Goal: Task Accomplishment & Management: Manage account settings

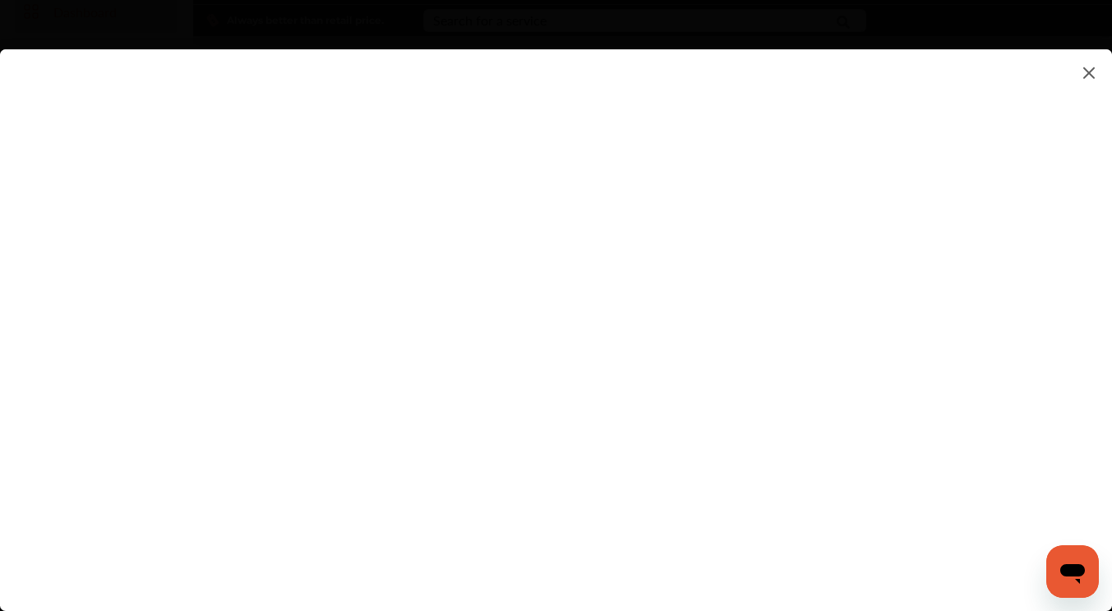
scroll to position [51, 0]
click at [975, 372] on flutter-view at bounding box center [556, 313] width 1112 height 528
click at [671, 308] on flutter-view at bounding box center [556, 313] width 1112 height 528
type textarea "**********"
click at [694, 370] on flutter-view "**********" at bounding box center [556, 313] width 1112 height 528
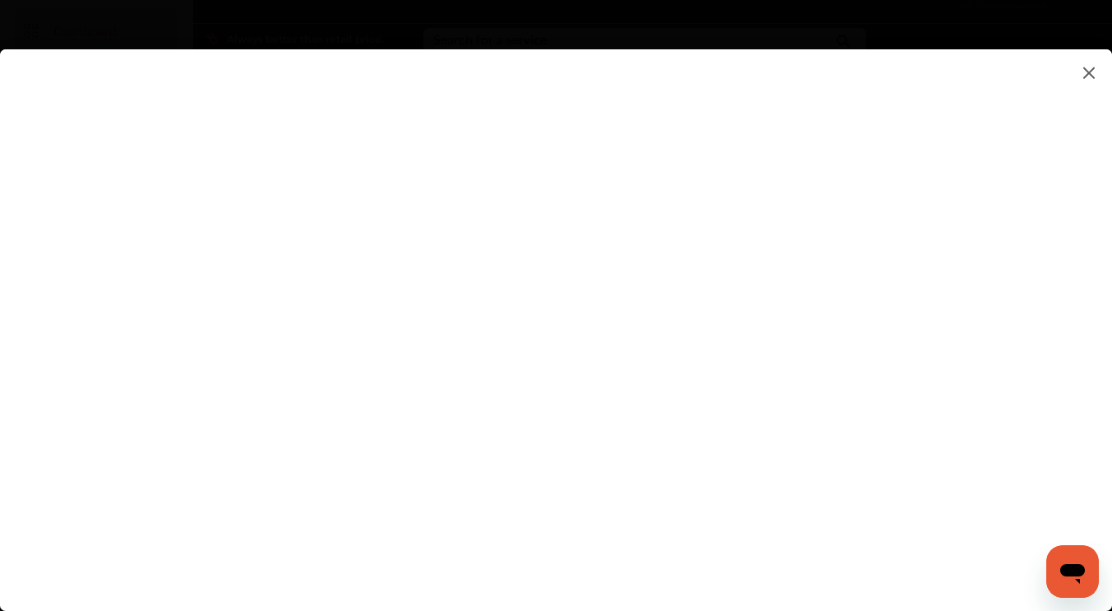
click at [660, 467] on flutter-view at bounding box center [556, 313] width 1112 height 528
click at [706, 247] on flutter-view at bounding box center [556, 313] width 1112 height 528
click at [1089, 68] on img at bounding box center [1089, 72] width 20 height 21
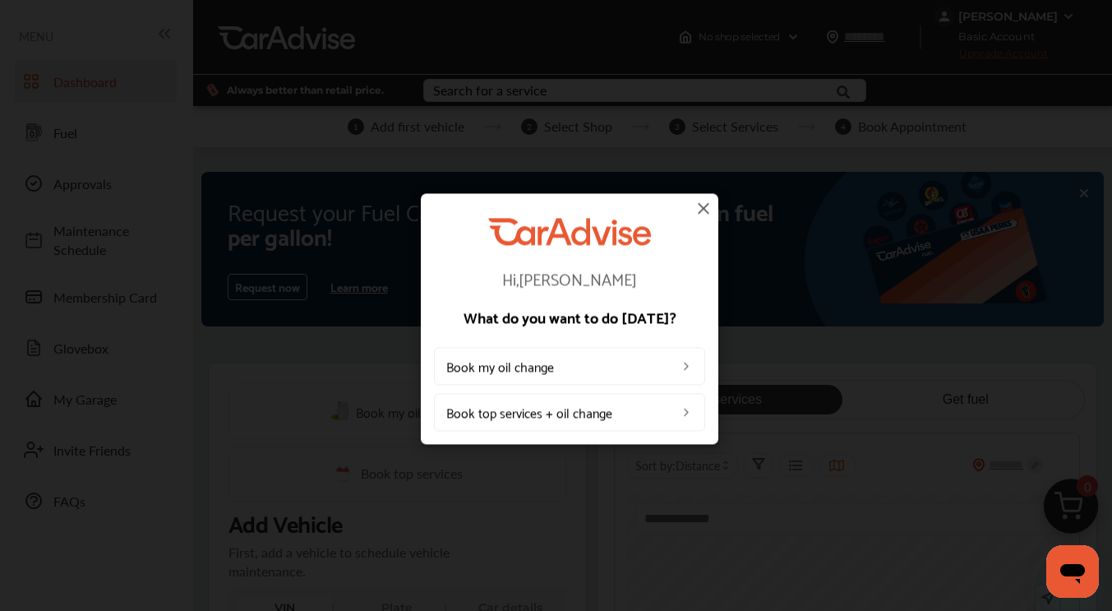
click at [701, 204] on img at bounding box center [704, 208] width 20 height 20
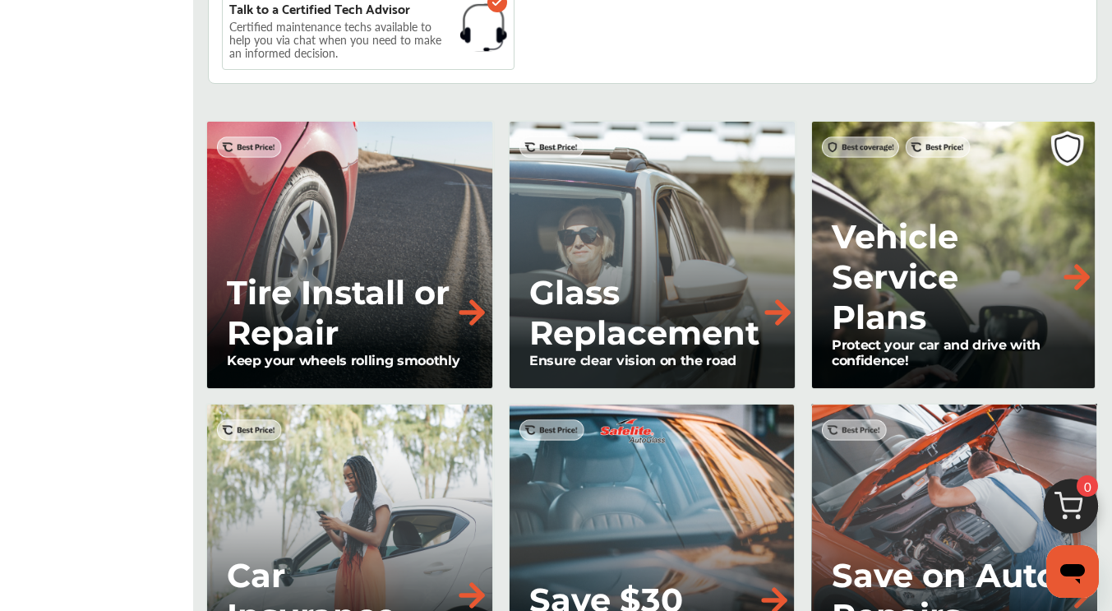
scroll to position [1437, 0]
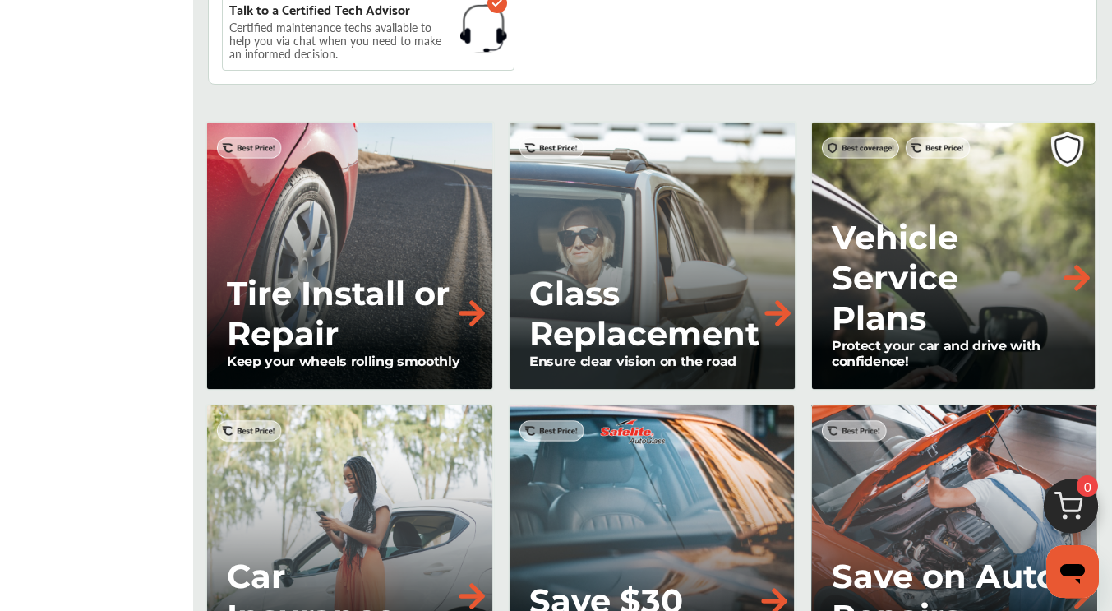
click at [490, 331] on img at bounding box center [472, 313] width 36 height 36
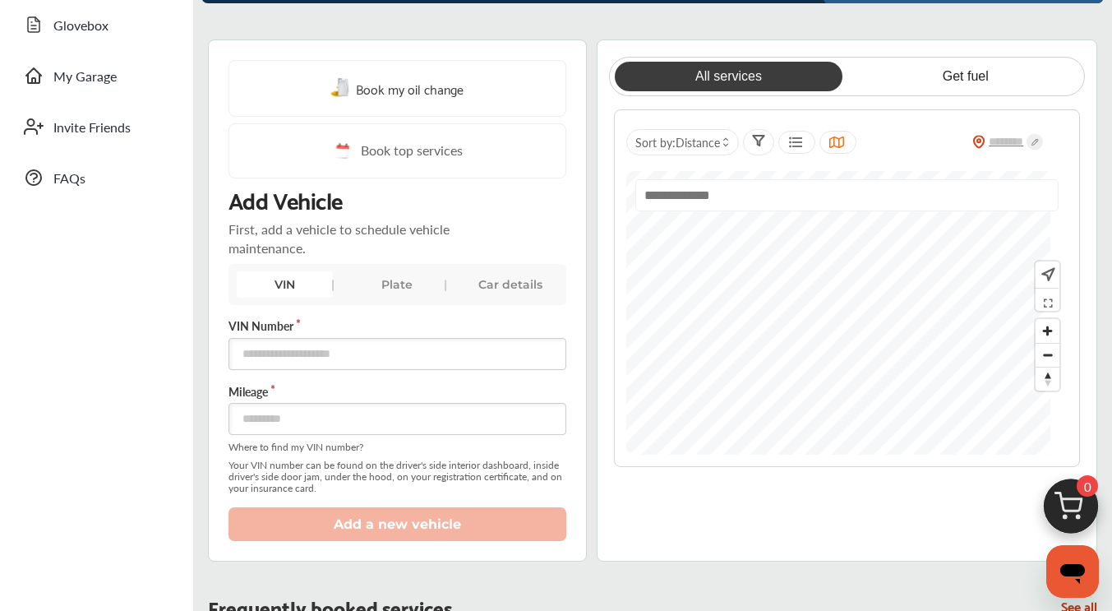
scroll to position [0, 0]
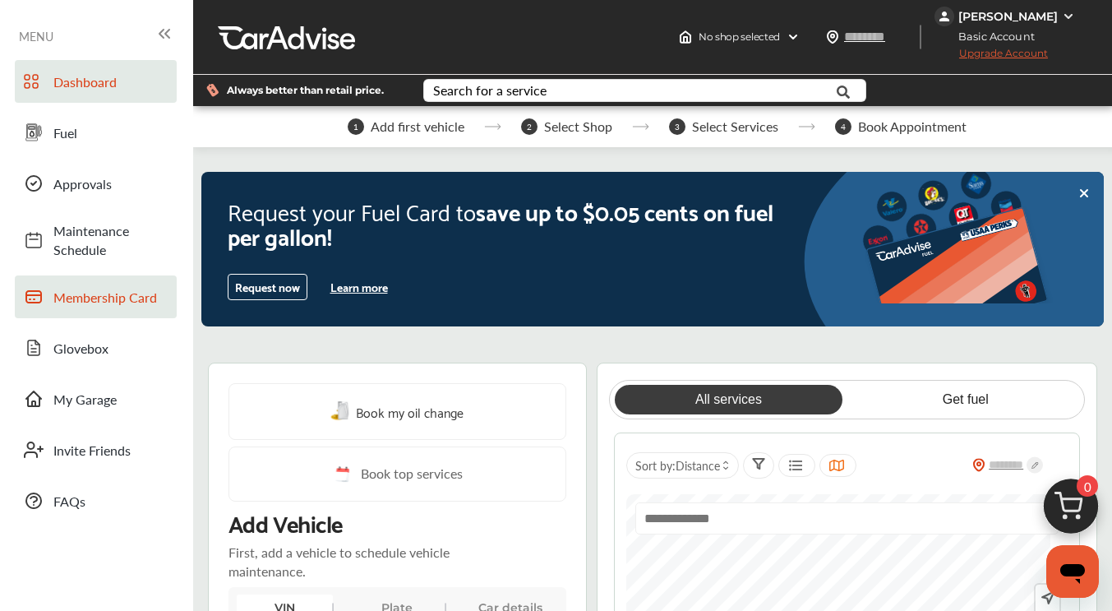
click at [86, 275] on link "Membership Card" at bounding box center [96, 296] width 162 height 43
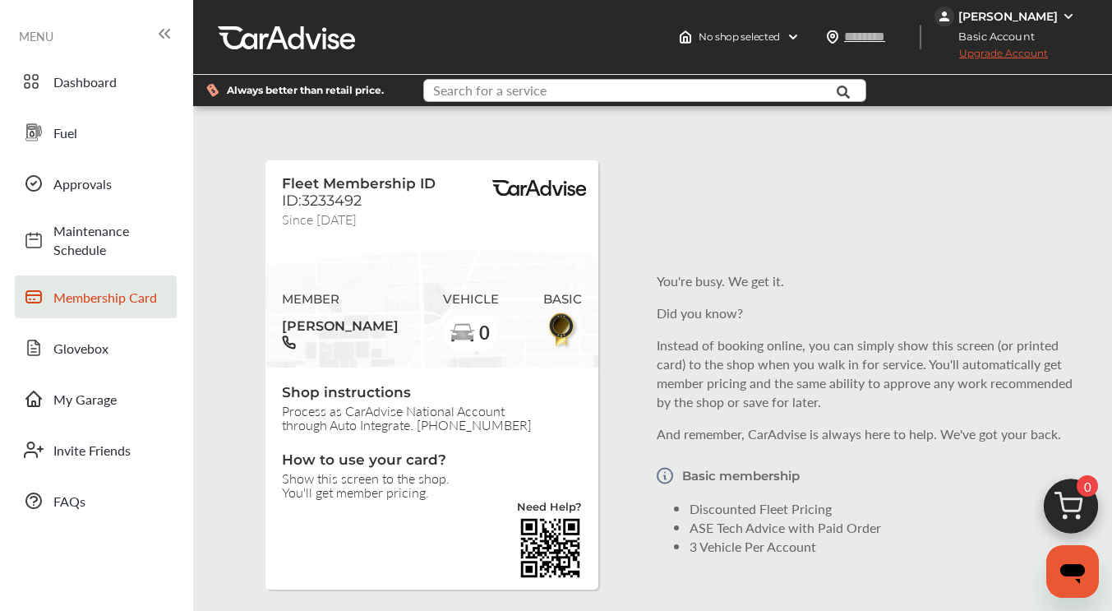
click at [589, 85] on input "text" at bounding box center [633, 92] width 416 height 25
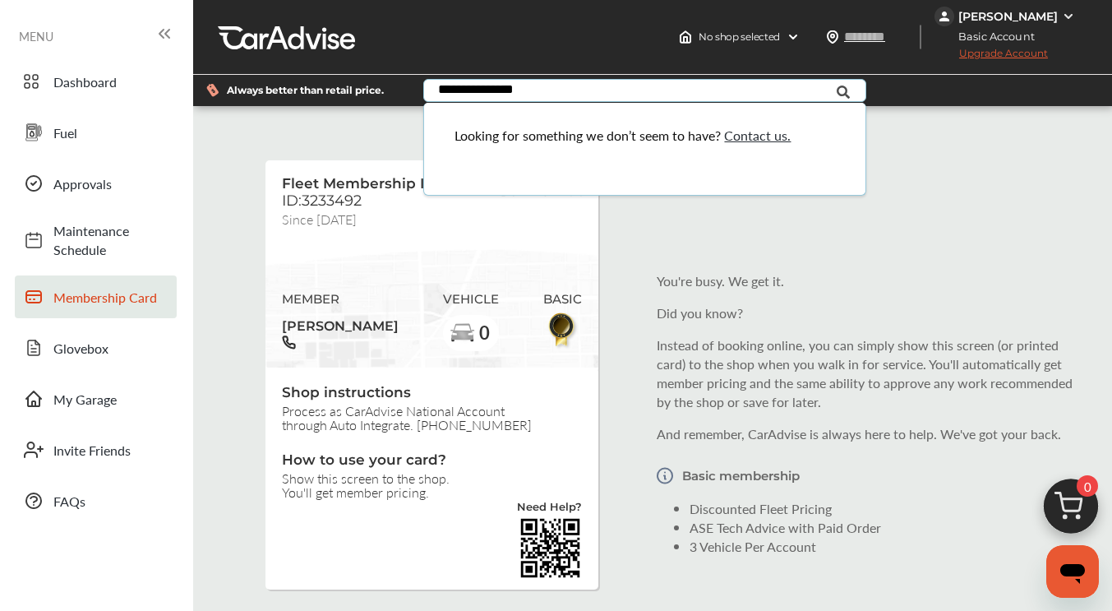
type input "**********"
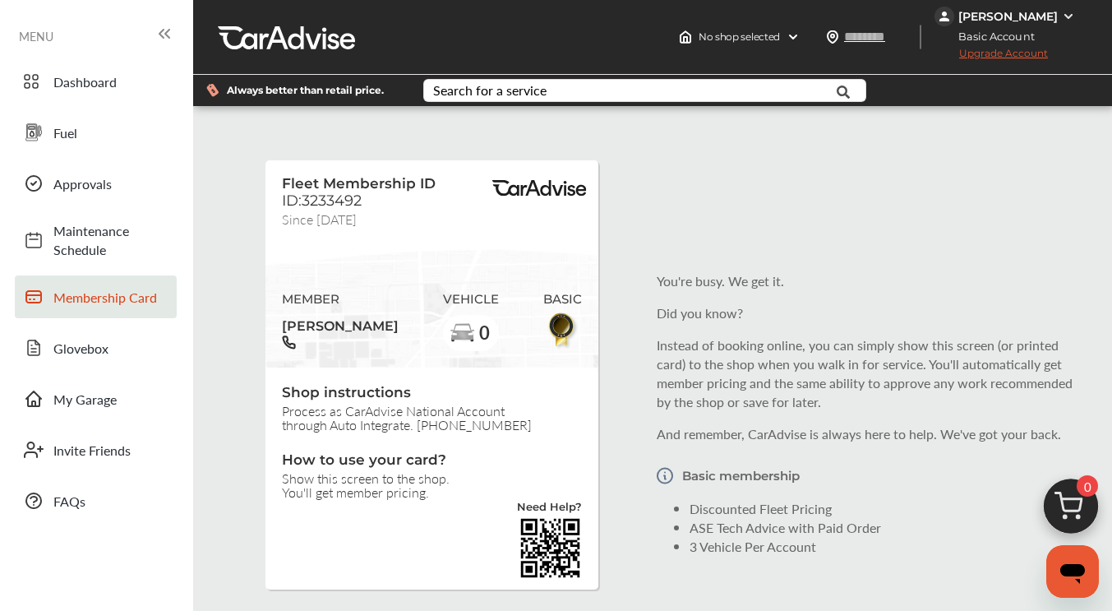
click at [615, 267] on div "Fleet Membership ID ID:3233492 Since [DATE] MEMBER [PERSON_NAME] VEHICLE 0 BASI…" at bounding box center [652, 413] width 911 height 590
click at [62, 76] on span "Dashboard" at bounding box center [110, 81] width 115 height 19
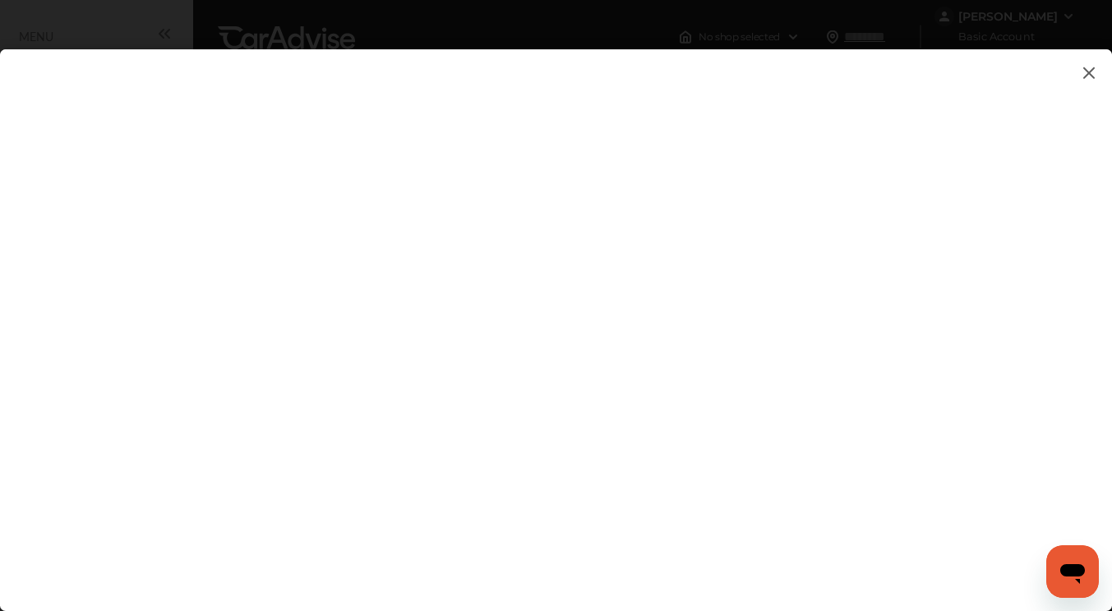
click at [1090, 73] on img at bounding box center [1089, 72] width 20 height 21
